Goal: Task Accomplishment & Management: Manage account settings

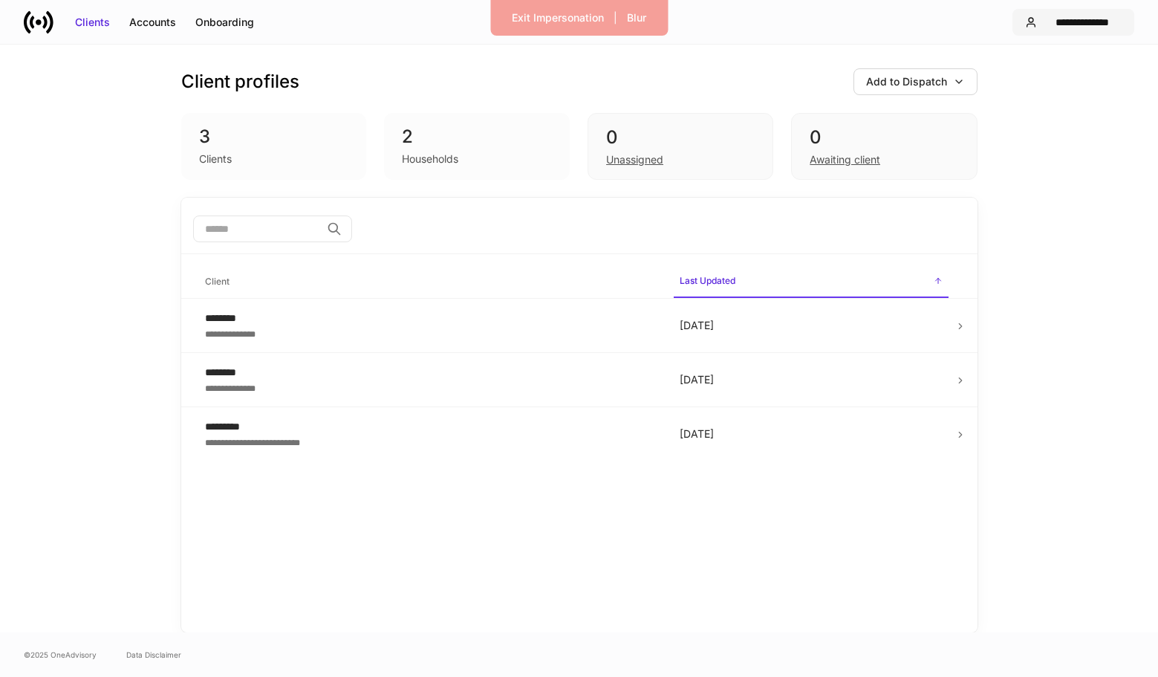
click at [1110, 20] on div "**********" at bounding box center [1082, 22] width 79 height 15
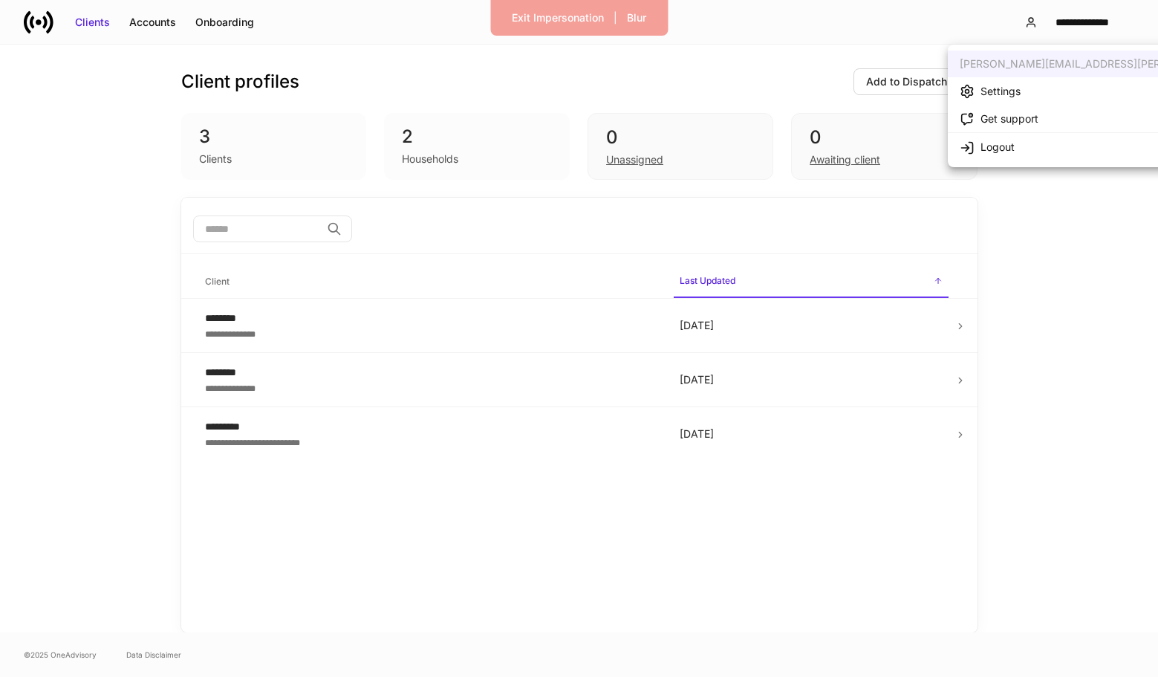
click at [1020, 89] on div "Settings" at bounding box center [1001, 91] width 40 height 15
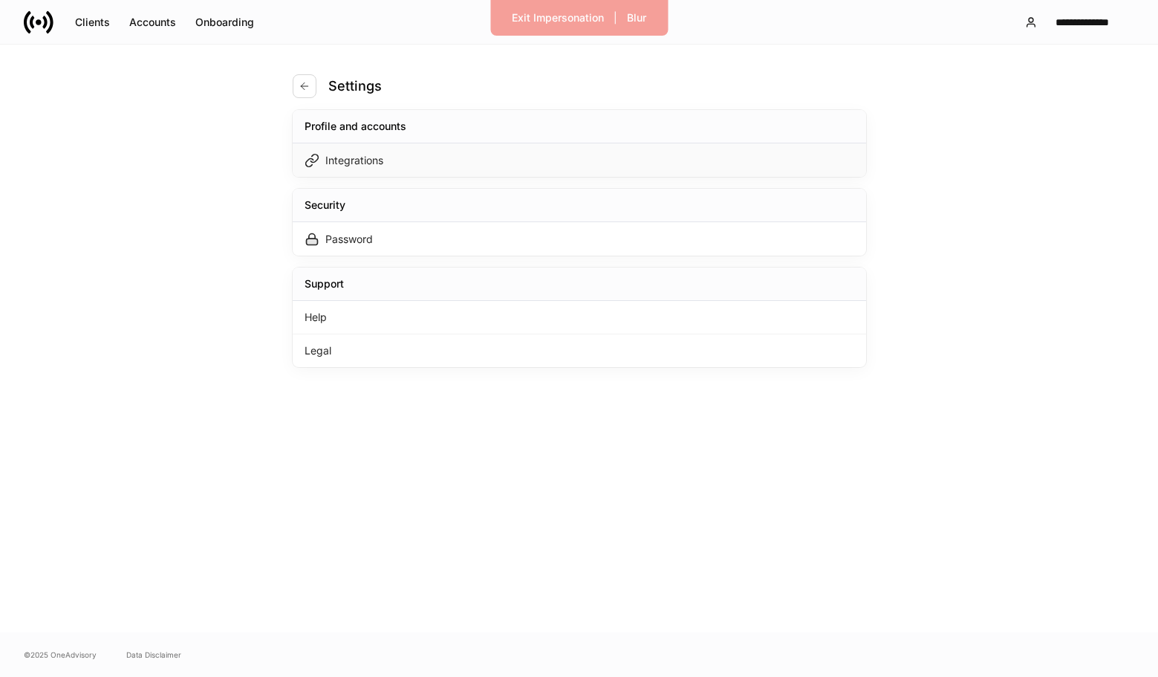
click at [643, 175] on div "Integrations" at bounding box center [579, 159] width 573 height 33
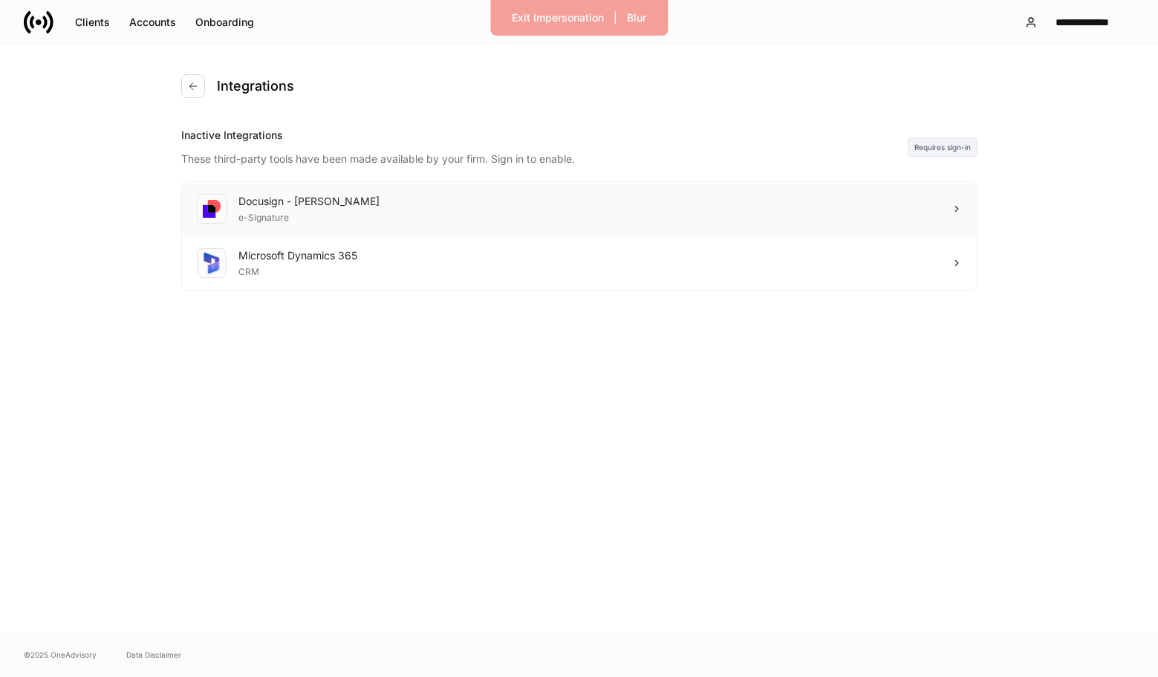
click at [642, 197] on div "Docusign - [PERSON_NAME] e-Signature" at bounding box center [579, 209] width 795 height 54
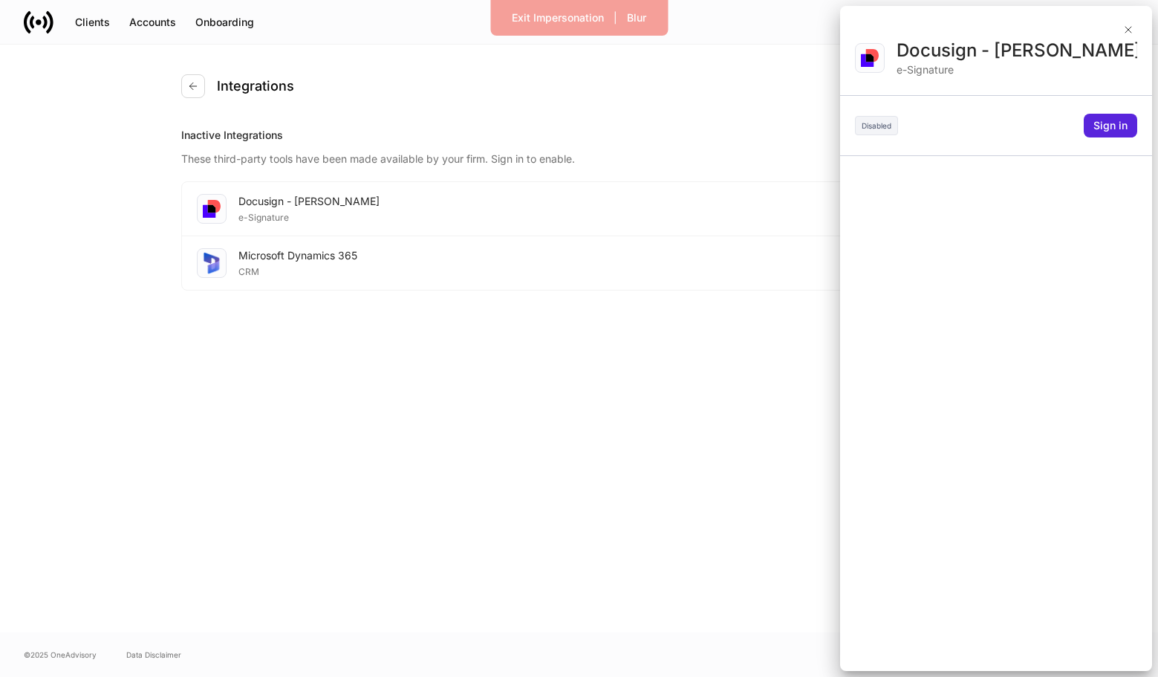
click at [650, 155] on div at bounding box center [579, 338] width 1158 height 677
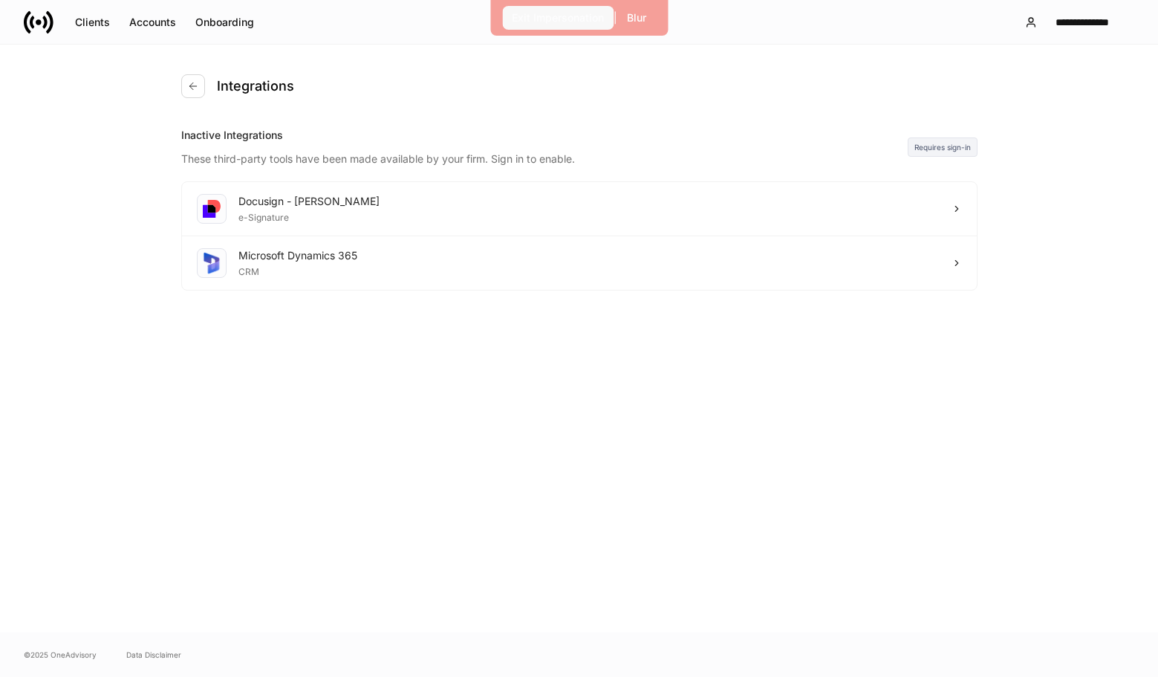
click at [588, 13] on div "Exit Impersonation" at bounding box center [558, 17] width 92 height 15
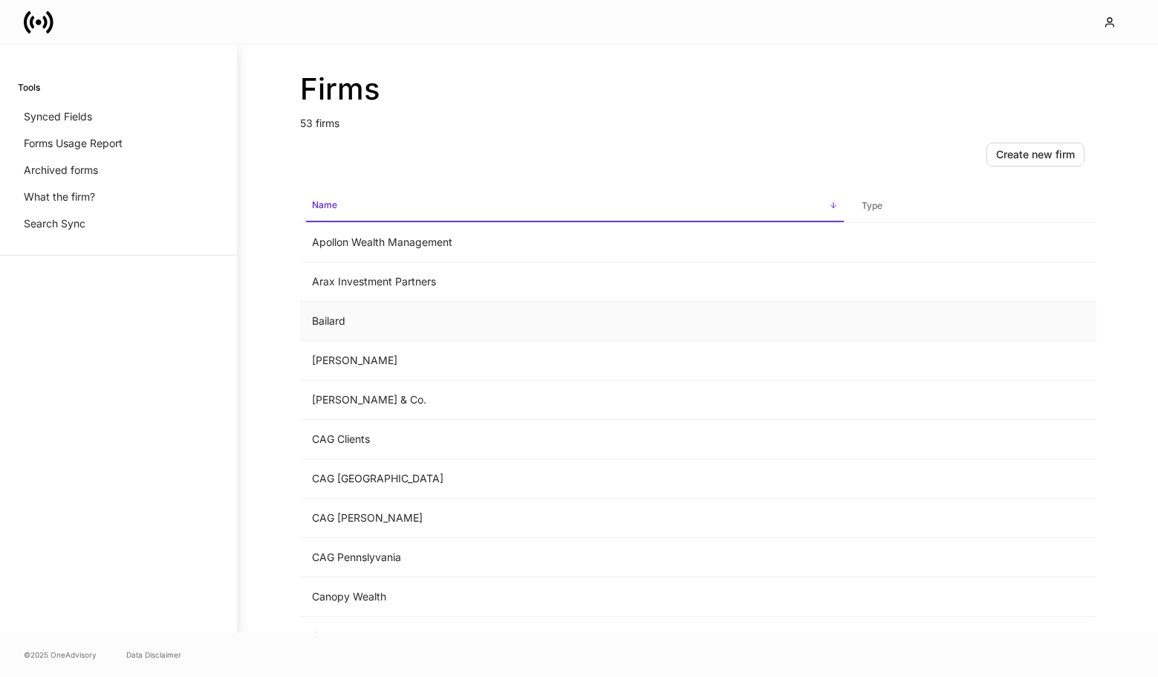
click at [416, 313] on td "Bailard" at bounding box center [575, 321] width 550 height 39
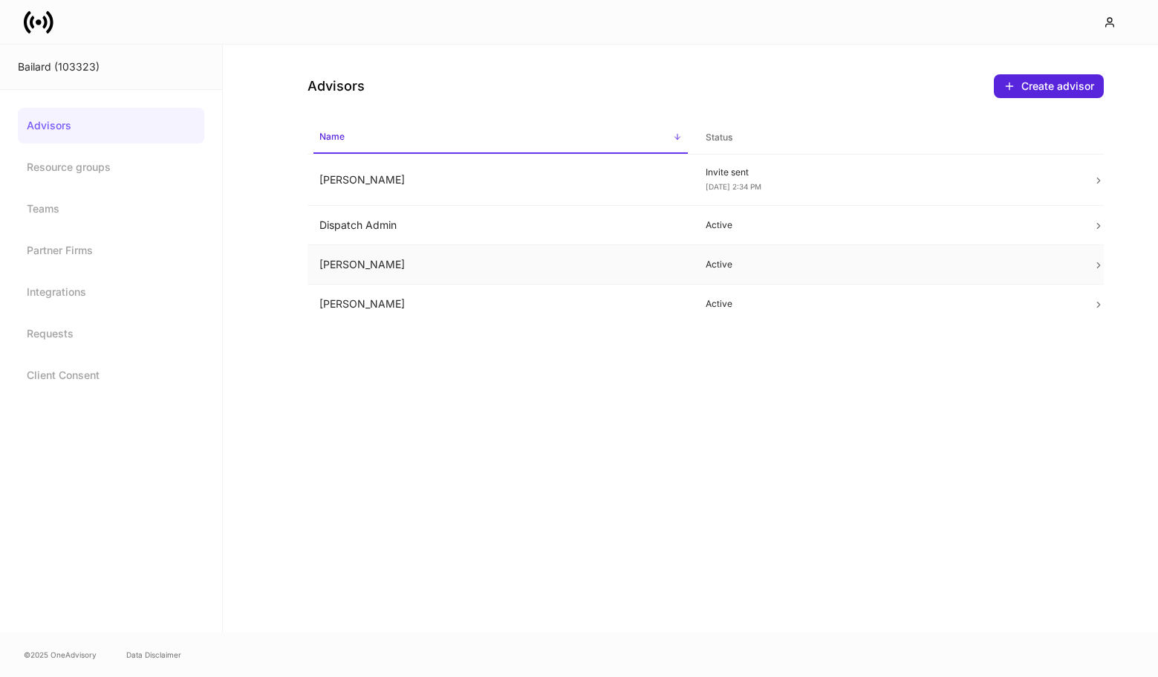
click at [593, 269] on td "Eric Greco" at bounding box center [501, 264] width 387 height 39
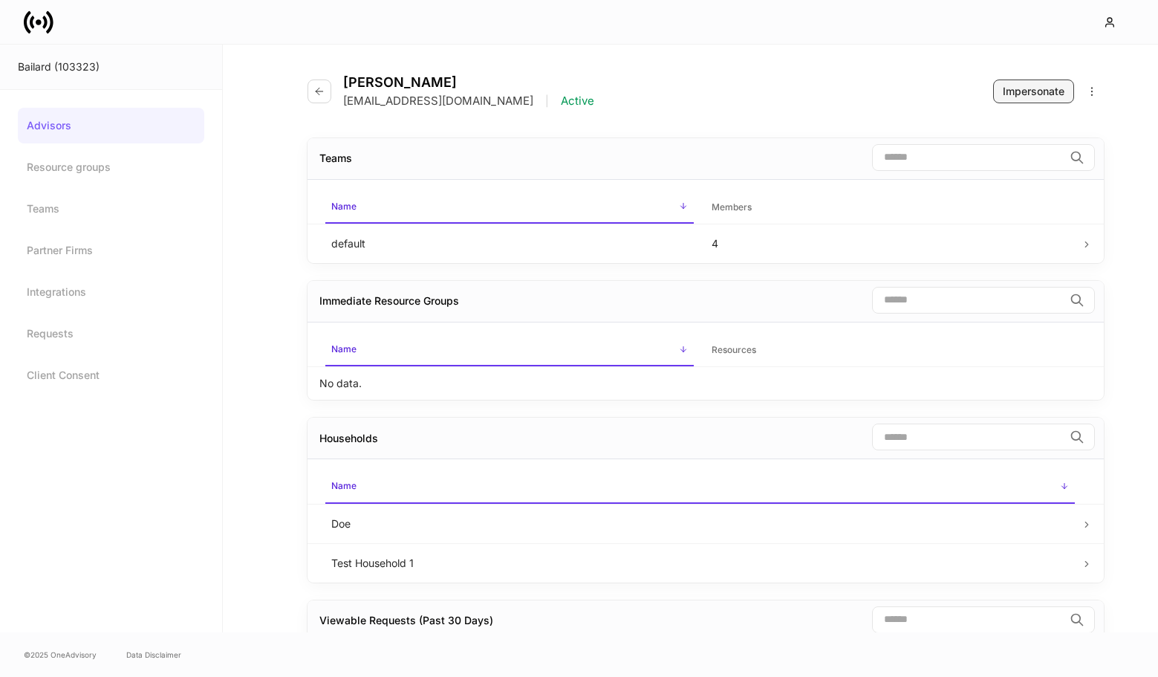
click at [1021, 84] on div "Impersonate" at bounding box center [1034, 91] width 62 height 15
